Goal: Task Accomplishment & Management: Complete application form

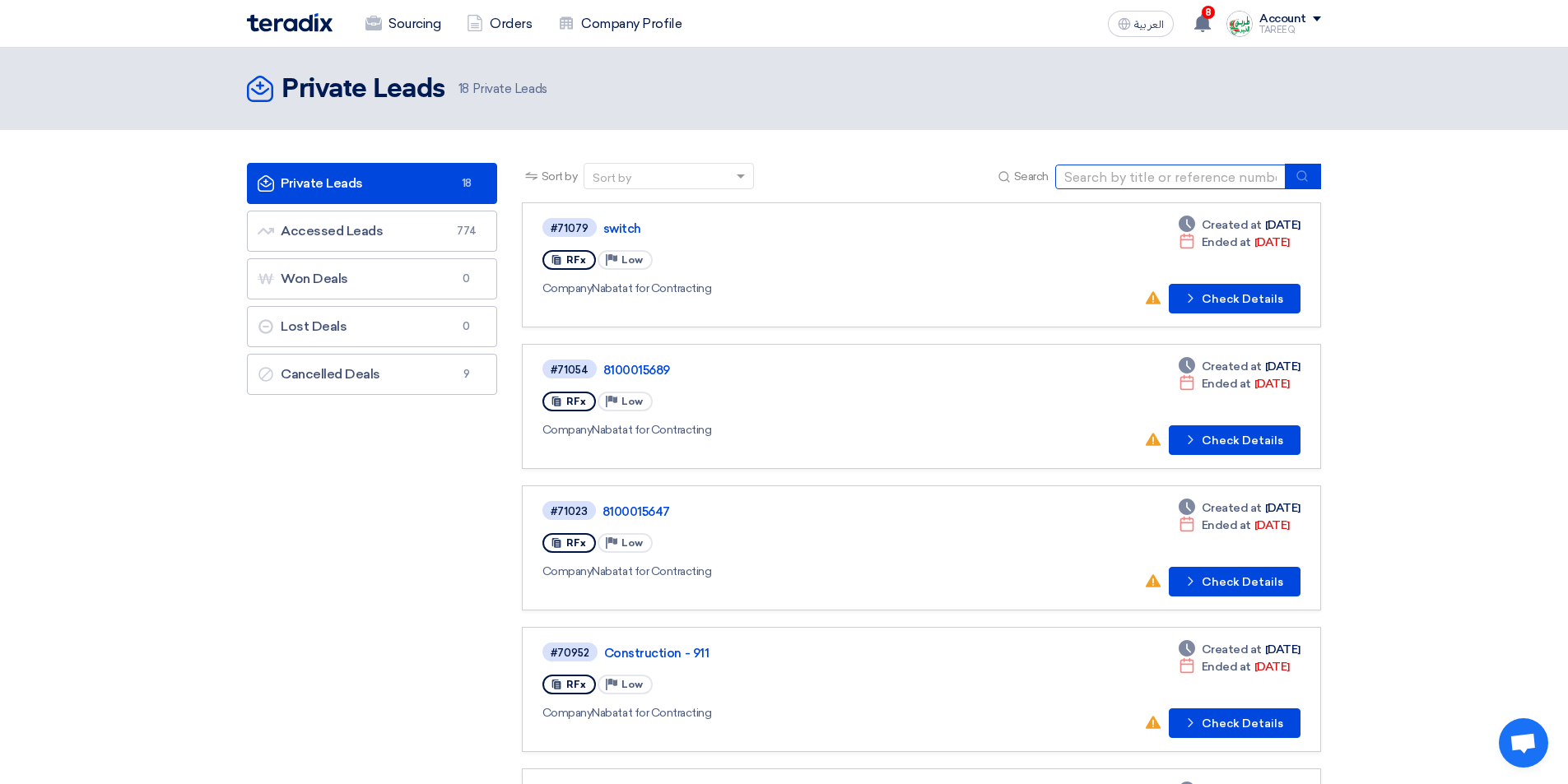
click at [1119, 178] on input at bounding box center [1170, 177] width 231 height 25
type input "69176"
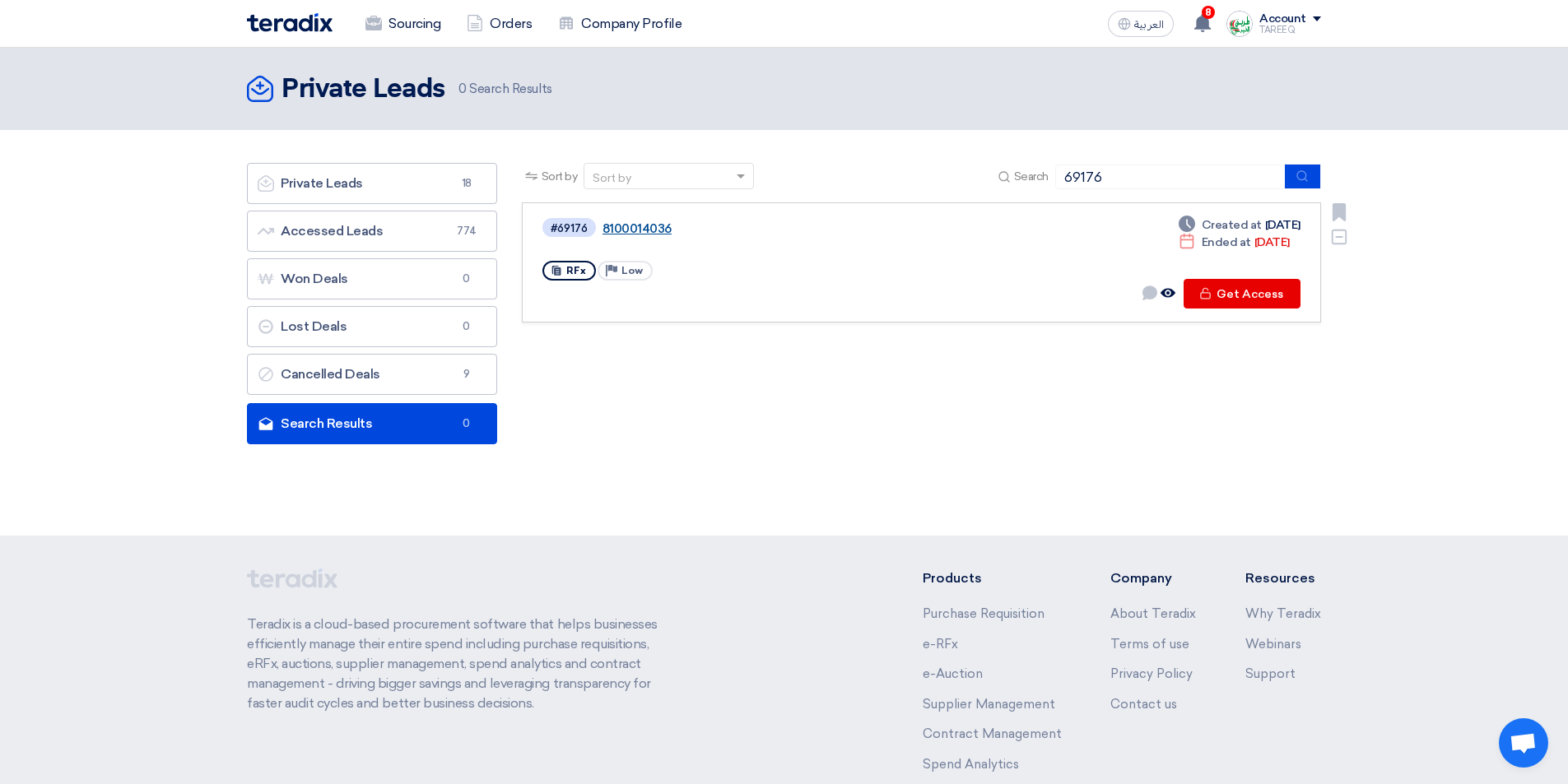
click at [651, 230] on link "8100014036" at bounding box center [808, 228] width 411 height 15
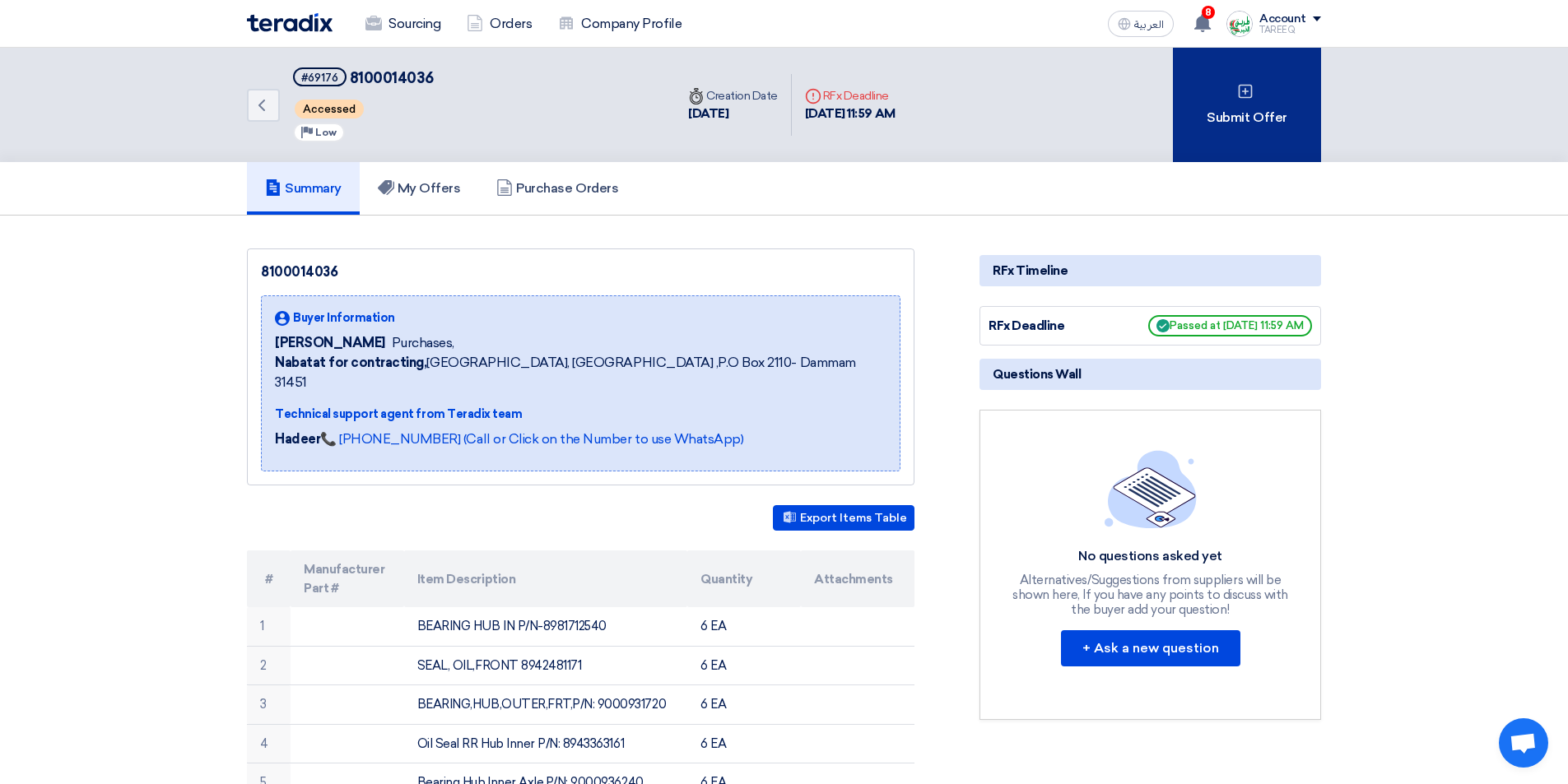
click at [1258, 130] on div "Submit Offer" at bounding box center [1246, 104] width 148 height 114
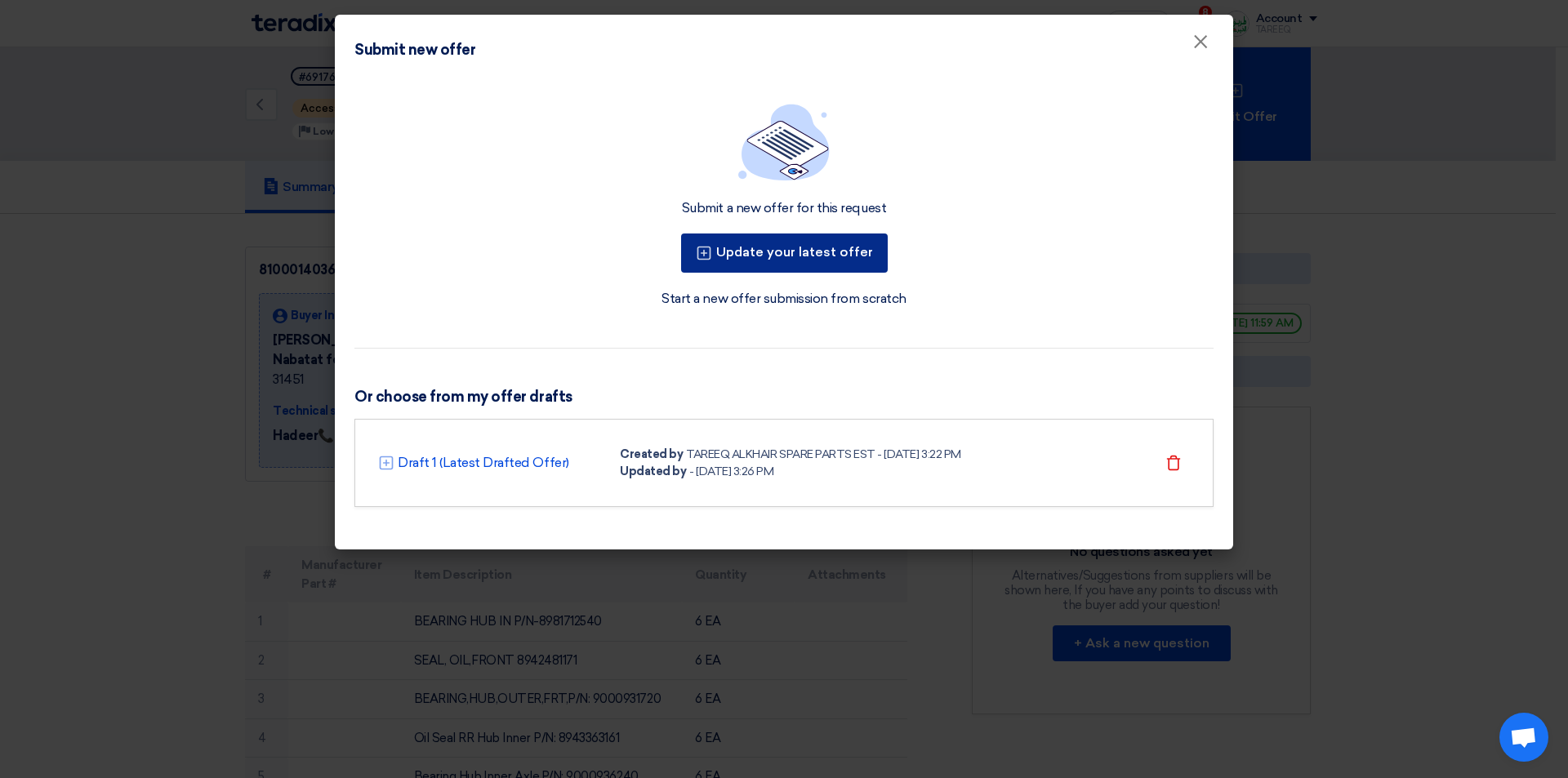
click at [776, 253] on button "Update your latest offer" at bounding box center [784, 253] width 207 height 39
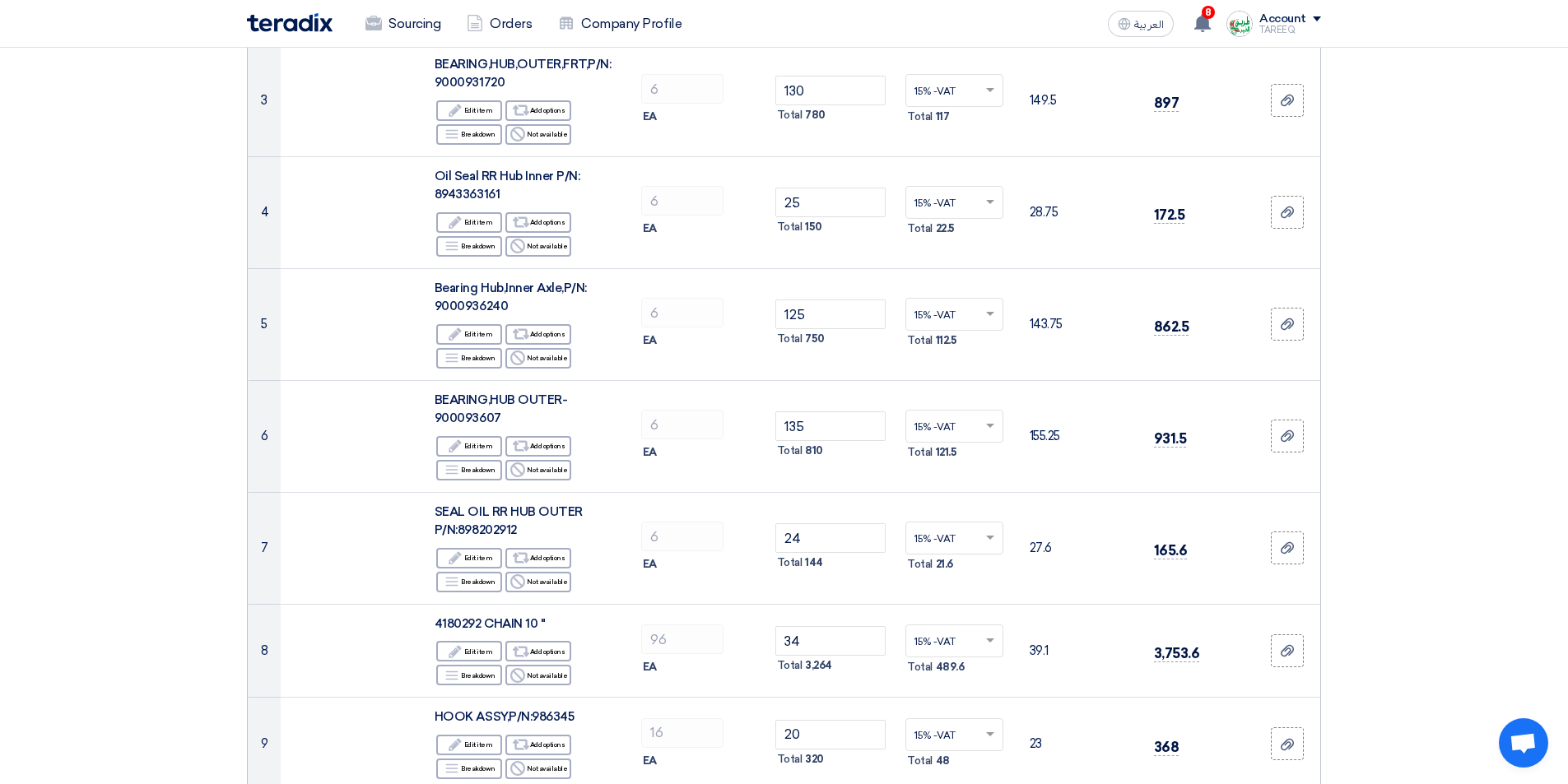
scroll to position [453, 0]
